Goal: Information Seeking & Learning: Learn about a topic

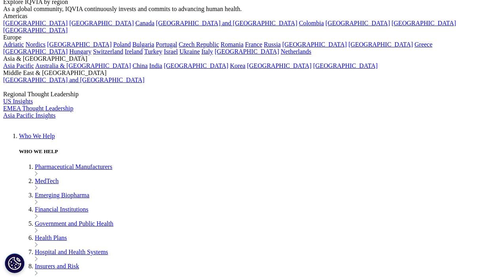
scroll to position [84, 0]
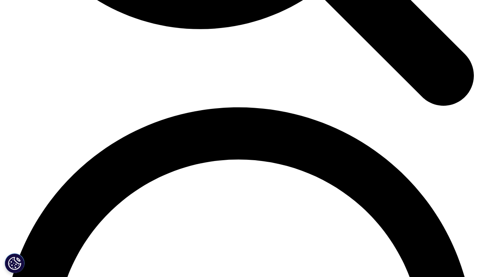
scroll to position [921, 0]
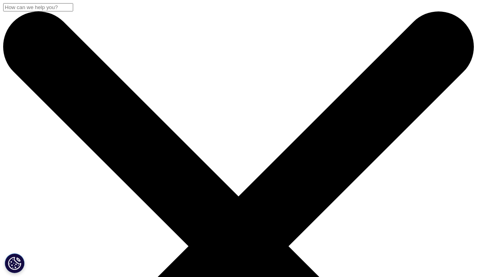
scroll to position [1042, 0]
